Goal: Find specific page/section: Find specific page/section

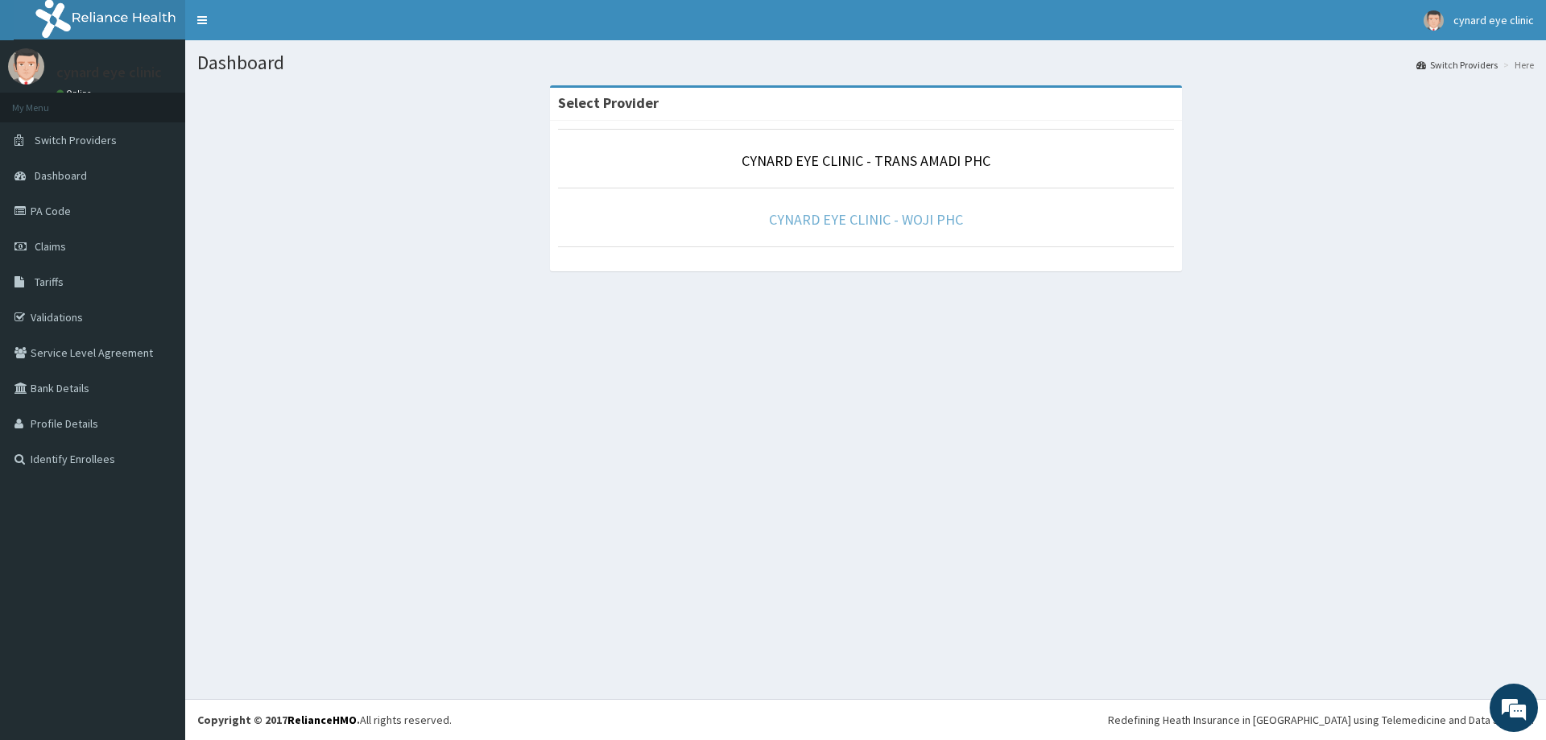
click at [874, 225] on link "CYNARD EYE CLINIC - WOJI PHC" at bounding box center [866, 219] width 194 height 19
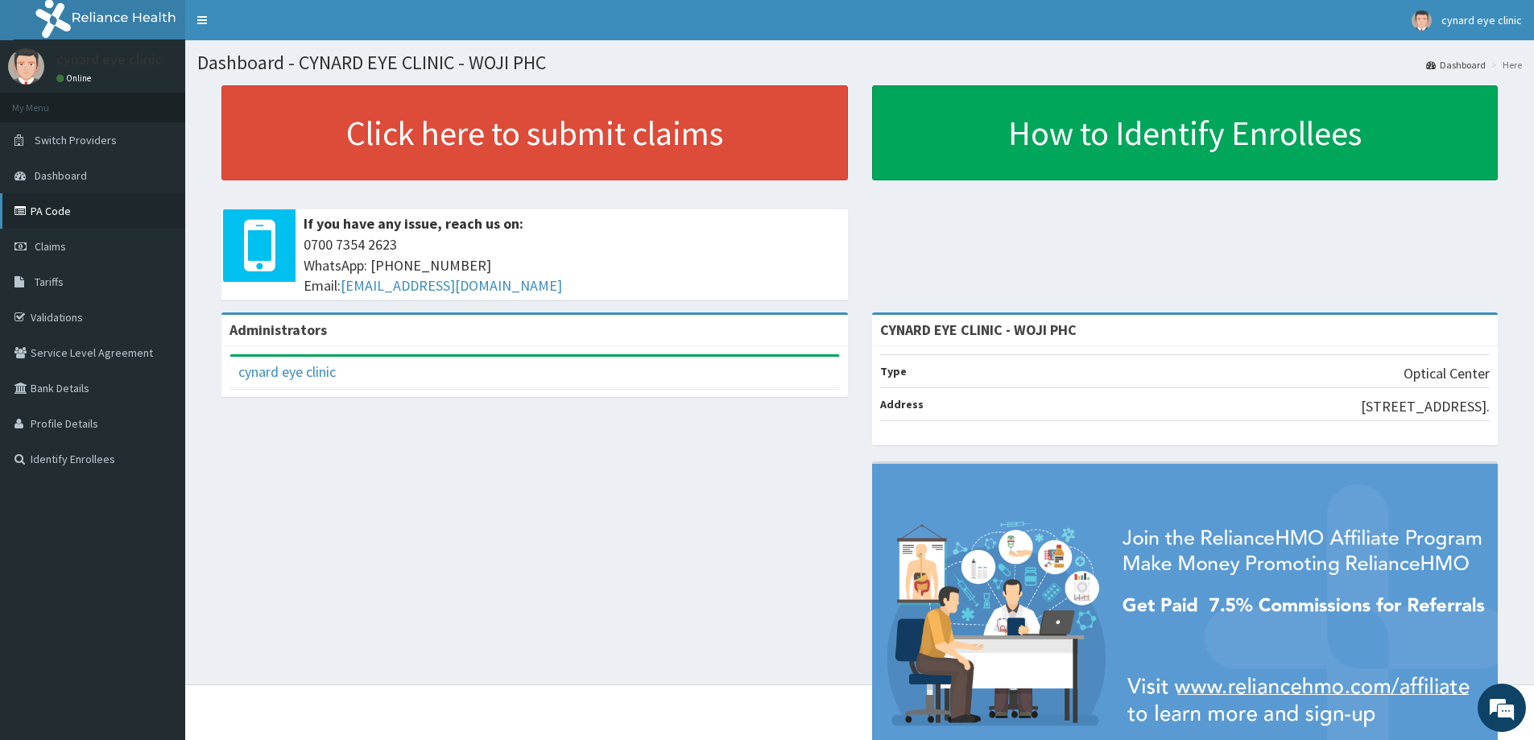
click at [55, 213] on link "PA Code" at bounding box center [92, 210] width 185 height 35
